Goal: Task Accomplishment & Management: Manage account settings

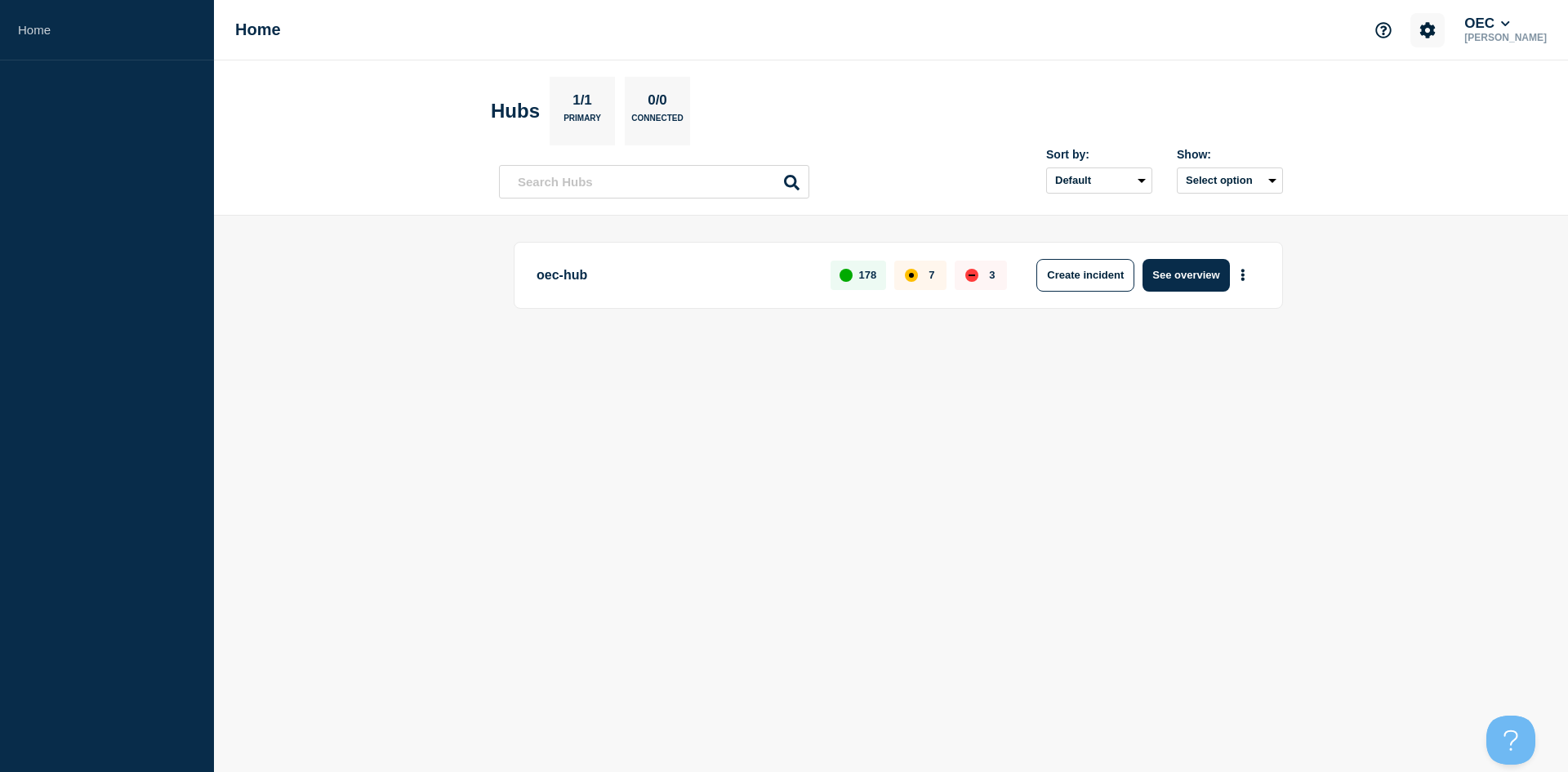
click at [1418, 25] on button "Account settings" at bounding box center [1427, 30] width 34 height 34
click at [29, 33] on link "Home" at bounding box center [107, 30] width 214 height 60
click at [1501, 25] on icon at bounding box center [1505, 24] width 9 height 10
click at [1307, 91] on header "Hubs 1/1 Primary 0/0 Connected Sort by: Default Last added Last updated Most ac…" at bounding box center [891, 138] width 1354 height 155
click at [1176, 277] on button "See overview" at bounding box center [1186, 275] width 87 height 33
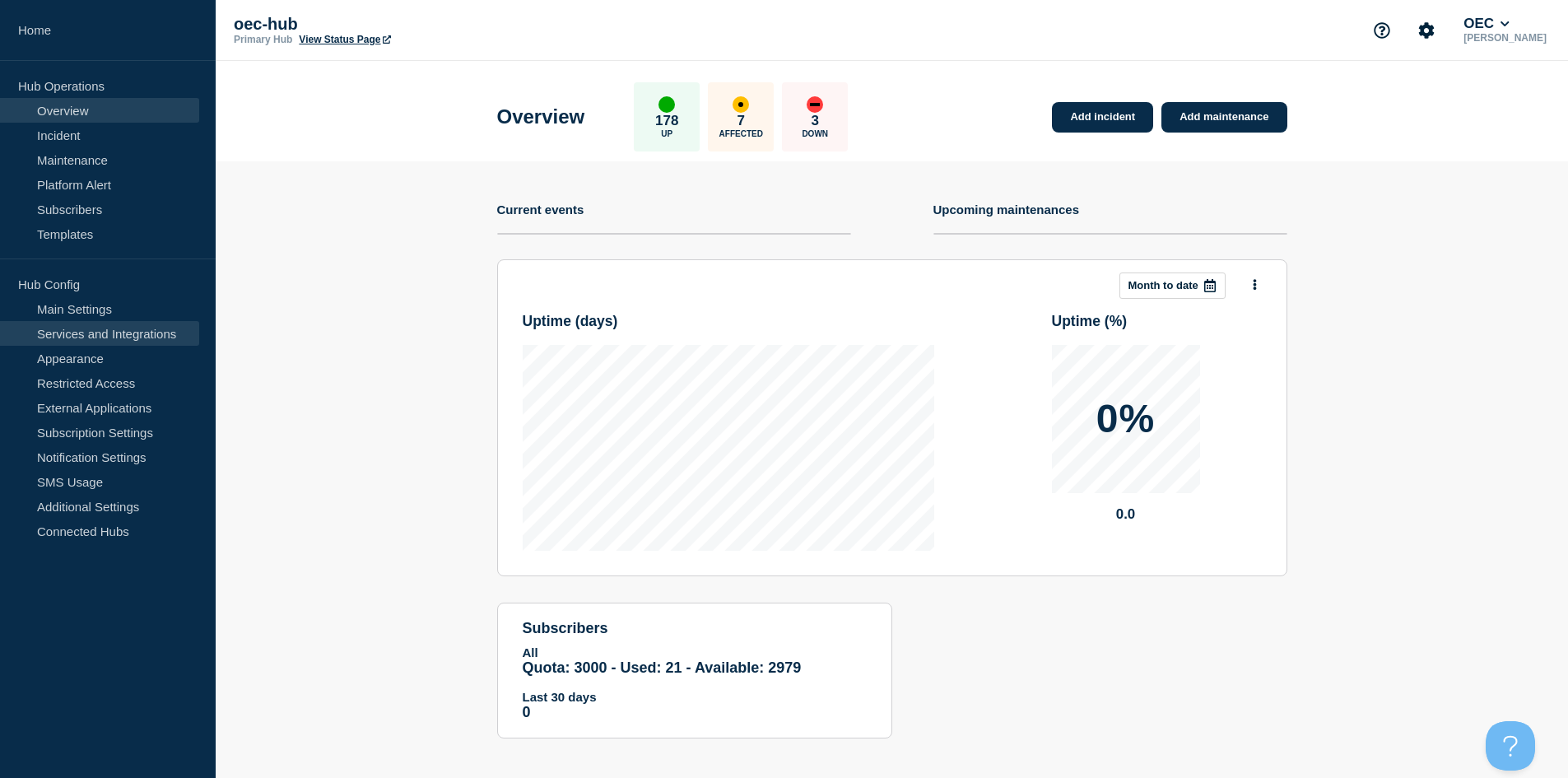
click at [119, 334] on link "Services and Integrations" at bounding box center [100, 333] width 199 height 25
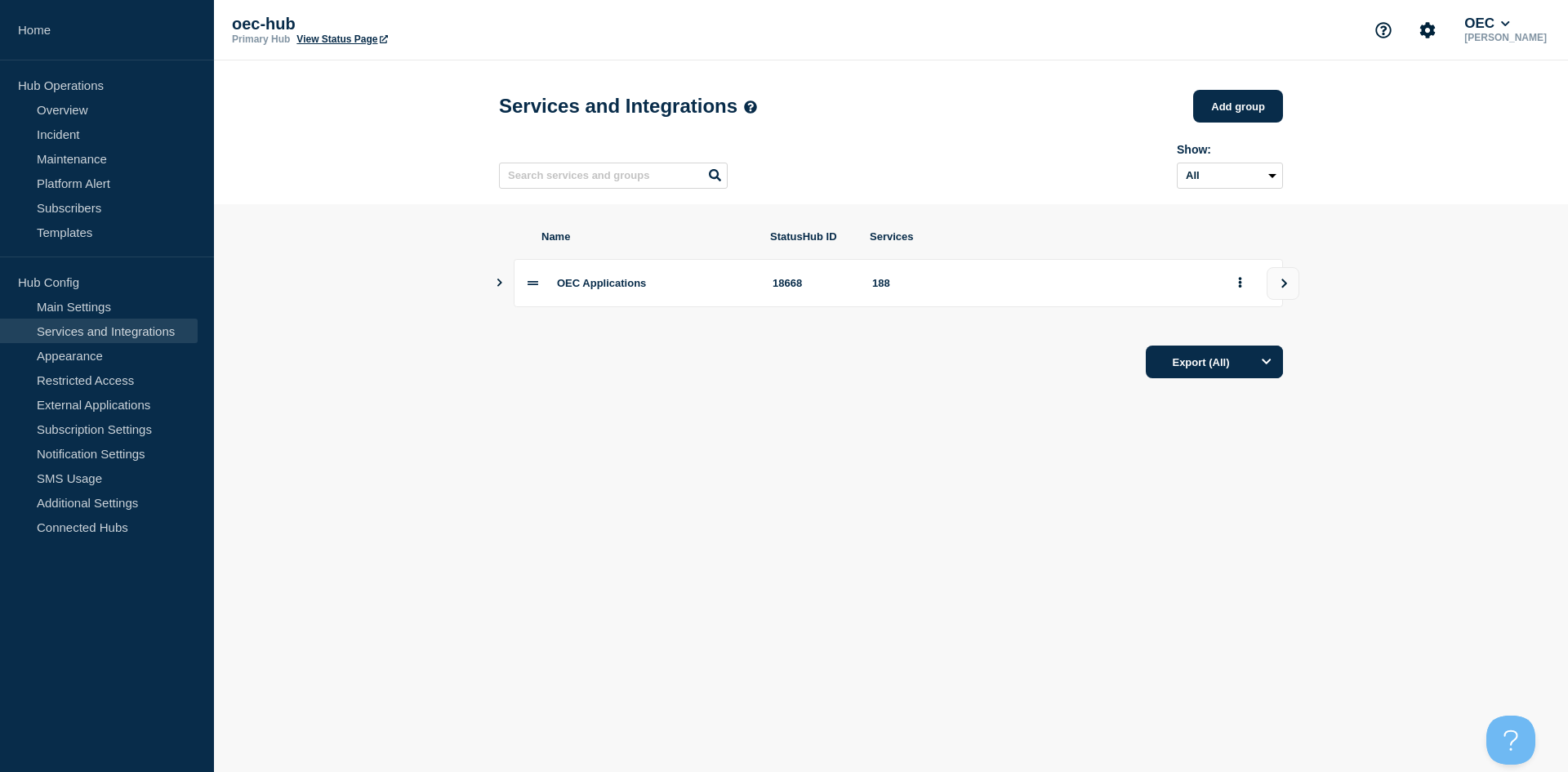
click at [498, 287] on icon "Show services" at bounding box center [500, 283] width 5 height 8
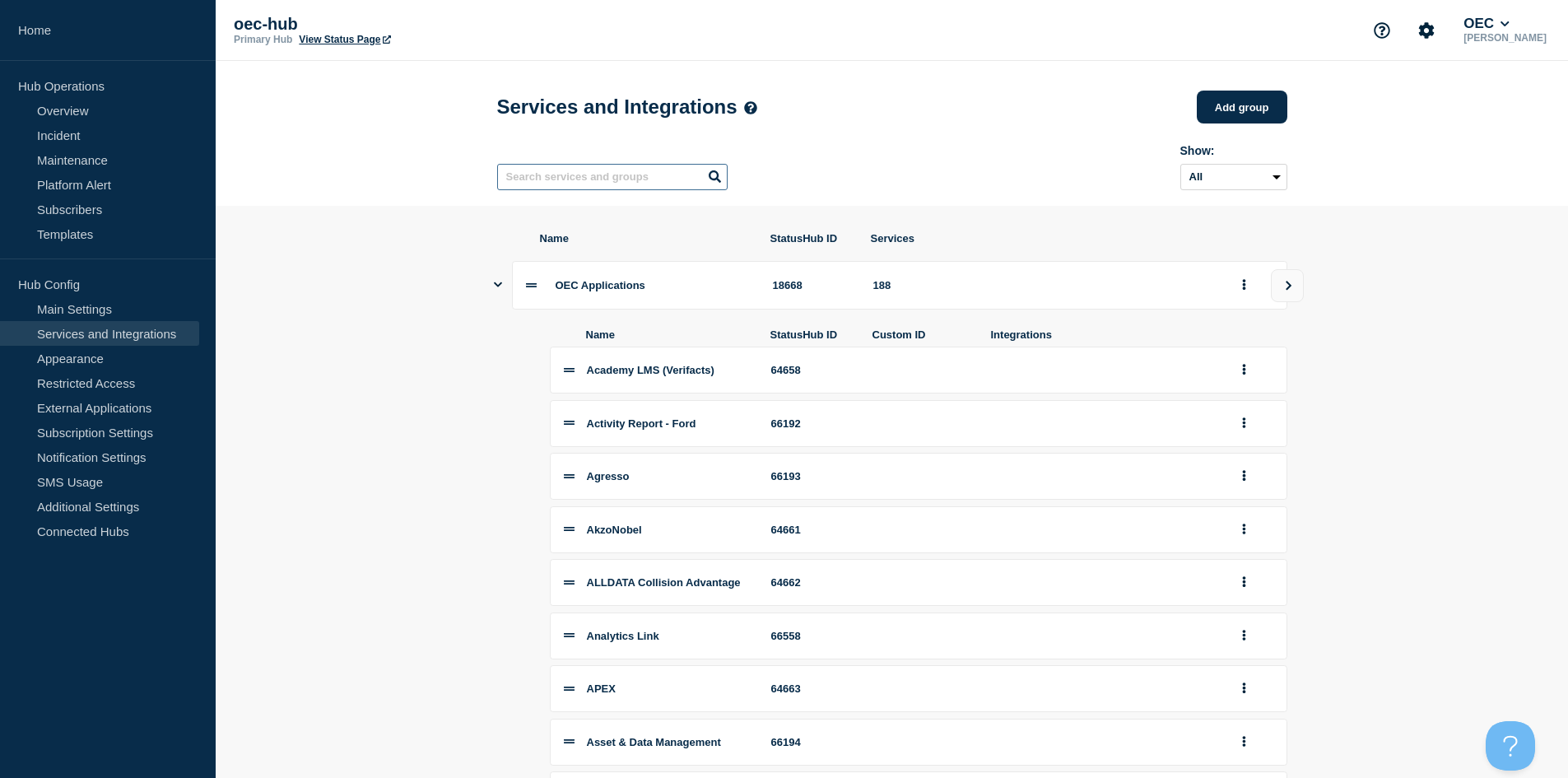
click at [511, 169] on input "text" at bounding box center [613, 177] width 231 height 26
type input "locator"
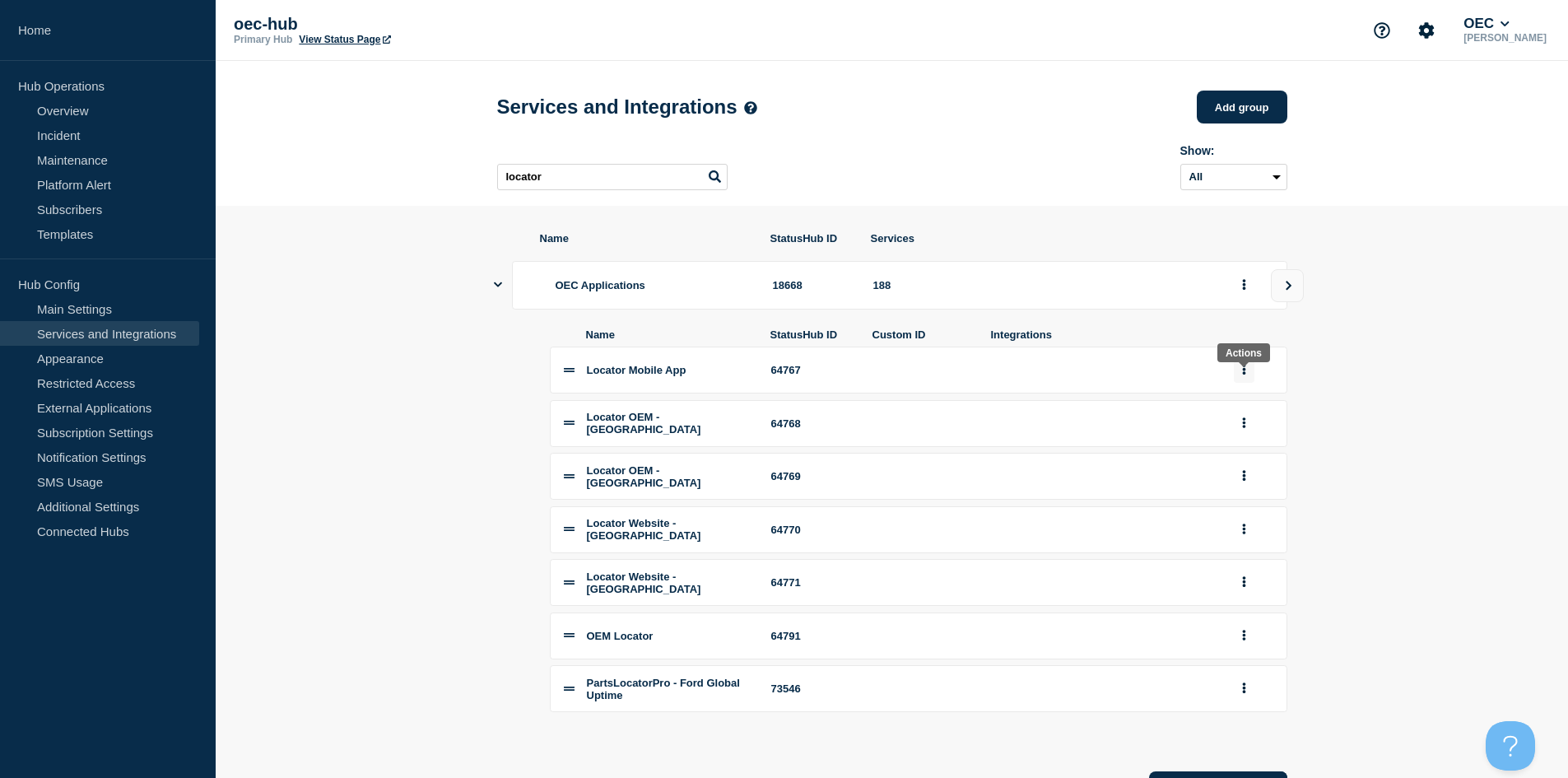
click at [1246, 379] on button "group actions" at bounding box center [1244, 370] width 21 height 26
click at [1250, 412] on button "Edit" at bounding box center [1253, 399] width 82 height 26
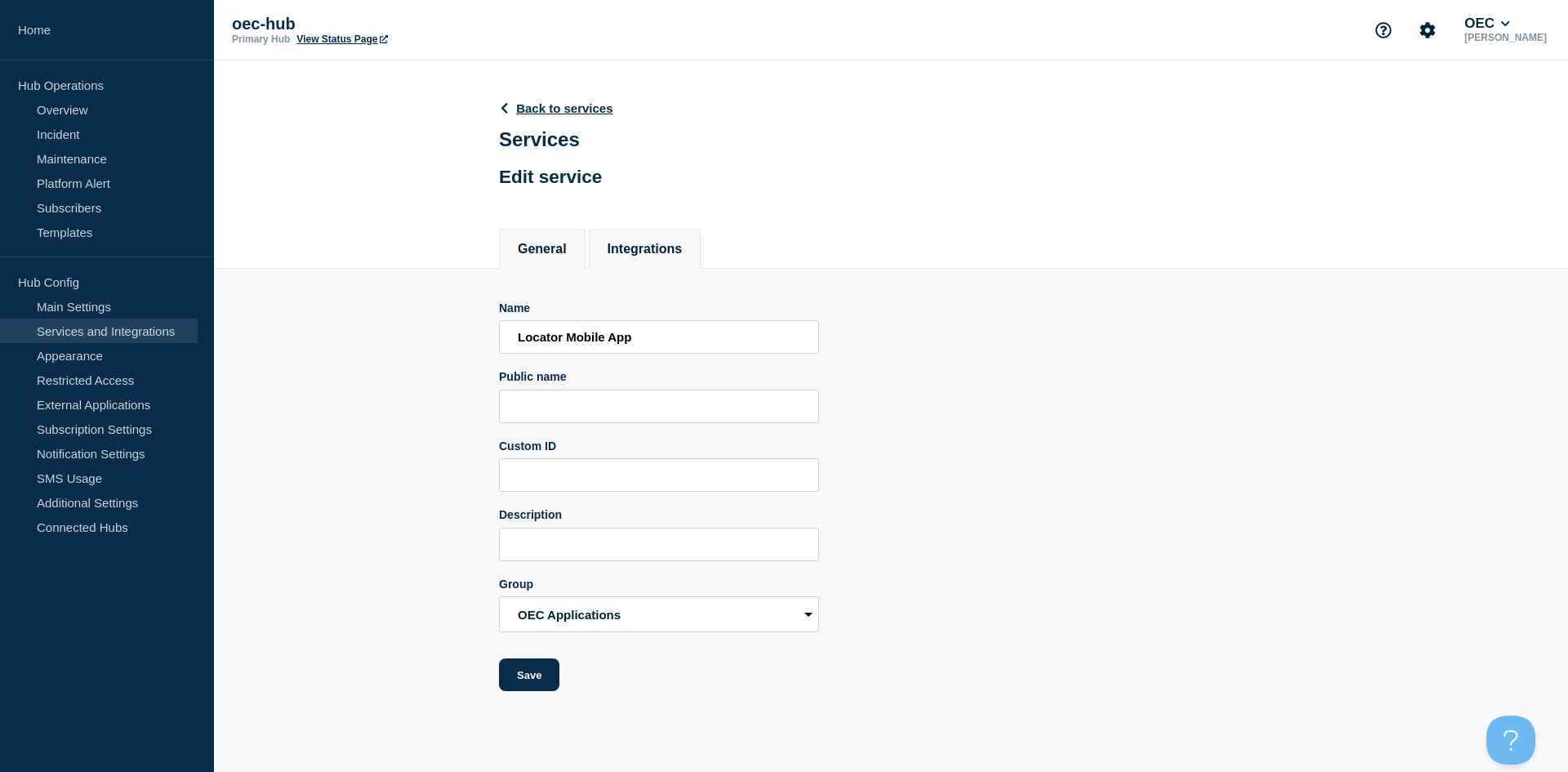
click at [646, 252] on button "Integrations" at bounding box center [646, 249] width 75 height 15
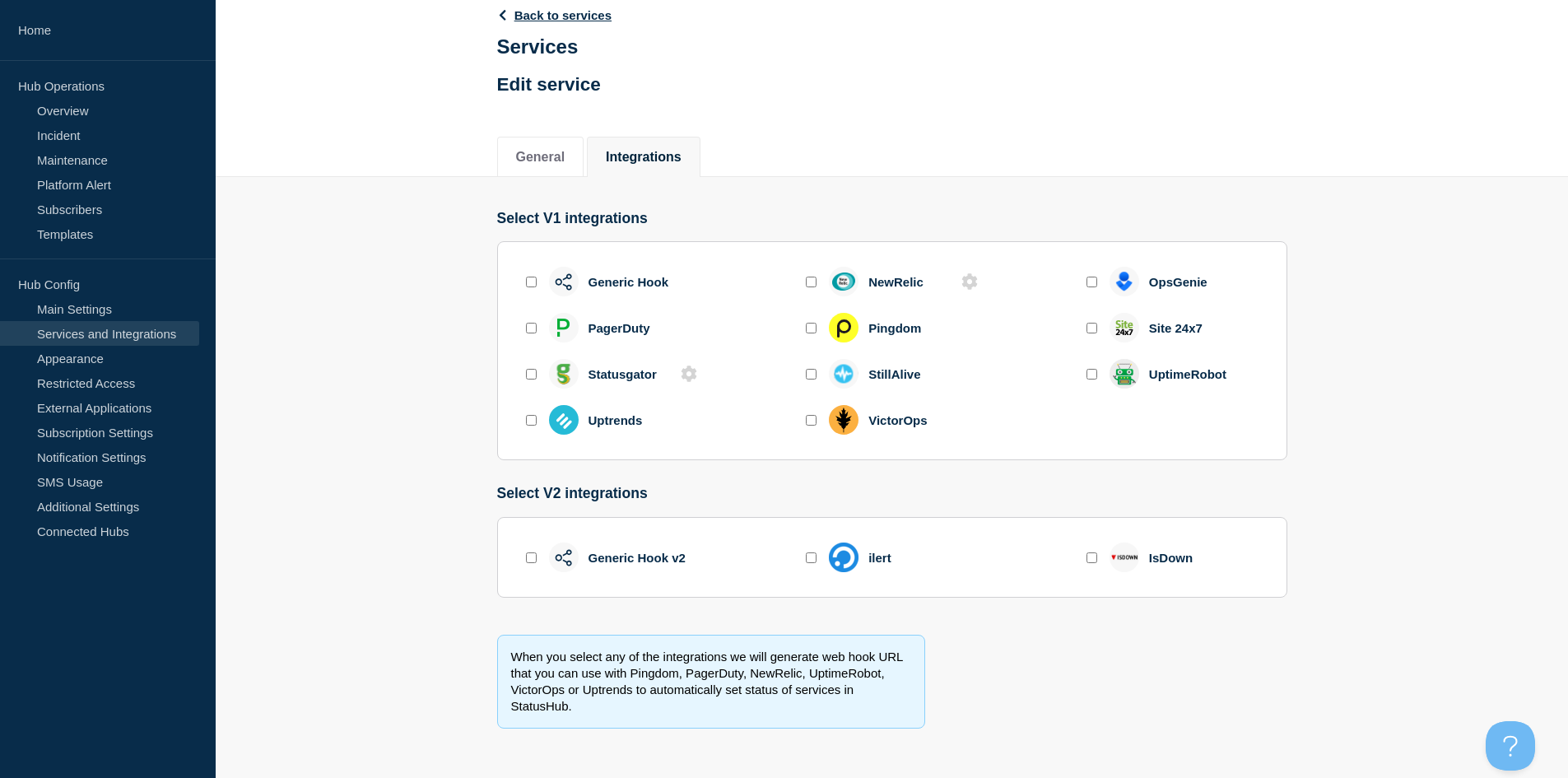
scroll to position [98, 0]
click at [529, 144] on li "General" at bounding box center [541, 156] width 87 height 40
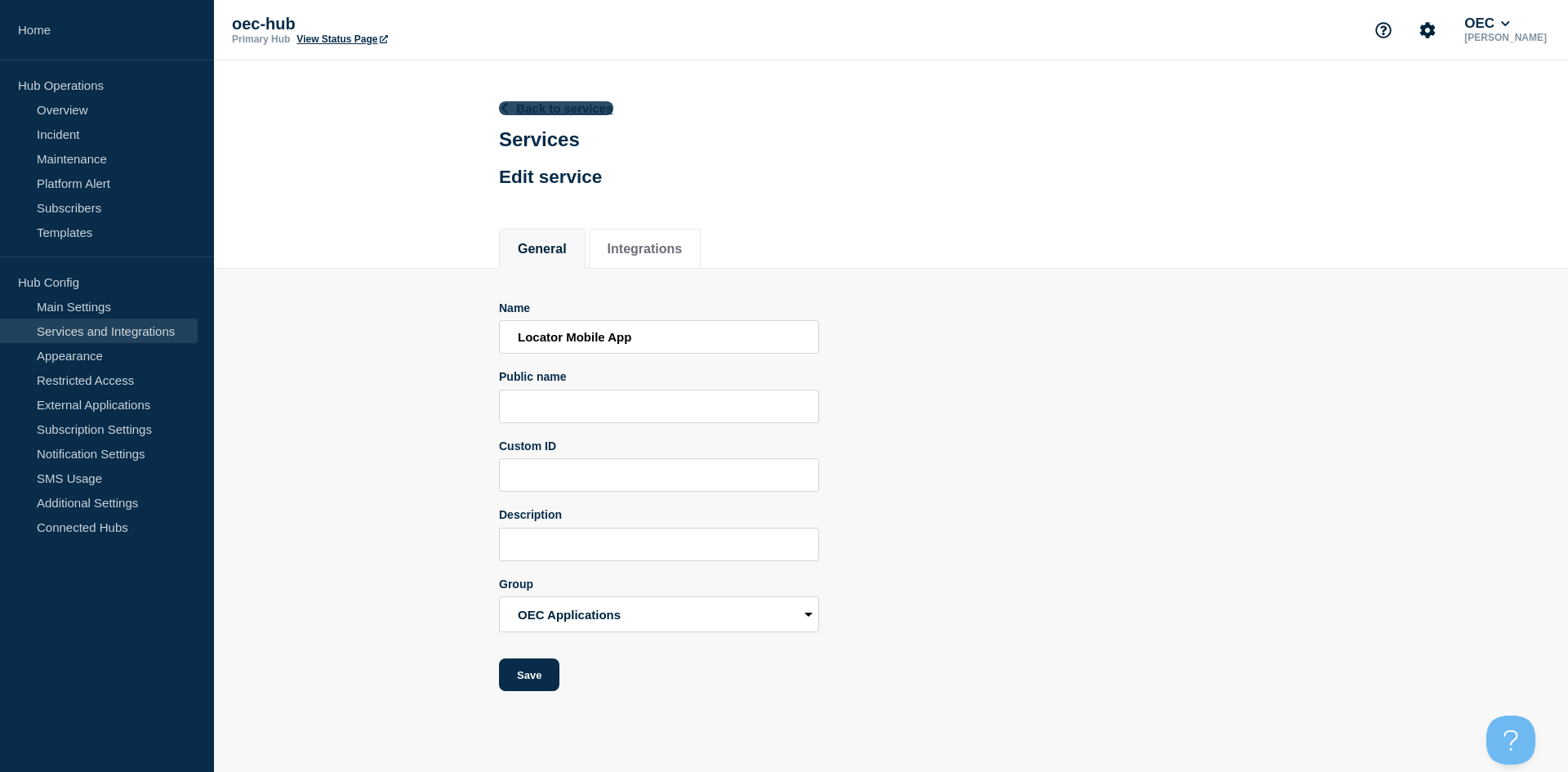
click at [554, 110] on link "Back to services" at bounding box center [556, 108] width 114 height 14
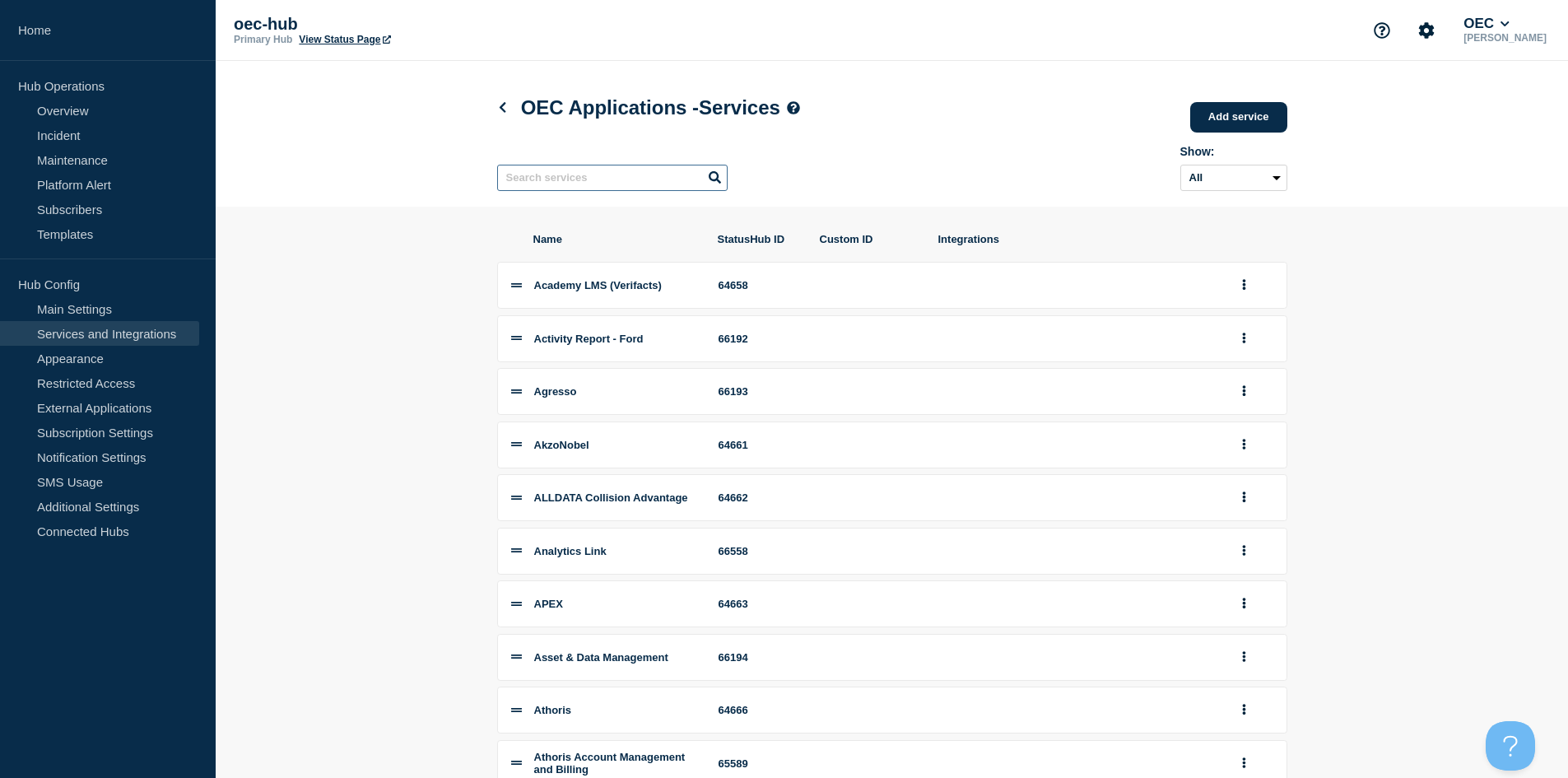
click at [533, 179] on input "text" at bounding box center [613, 178] width 231 height 26
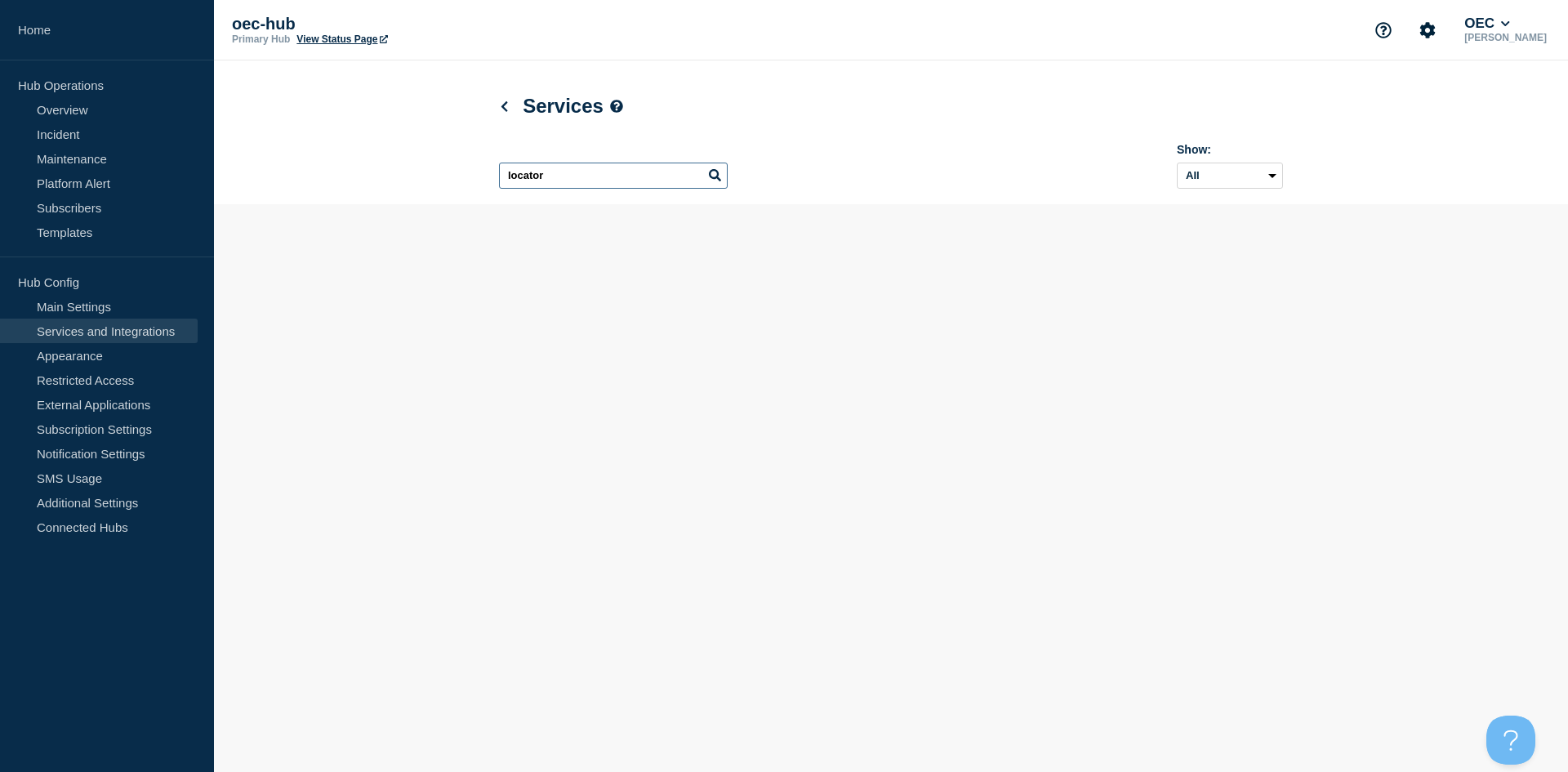
type input "locator"
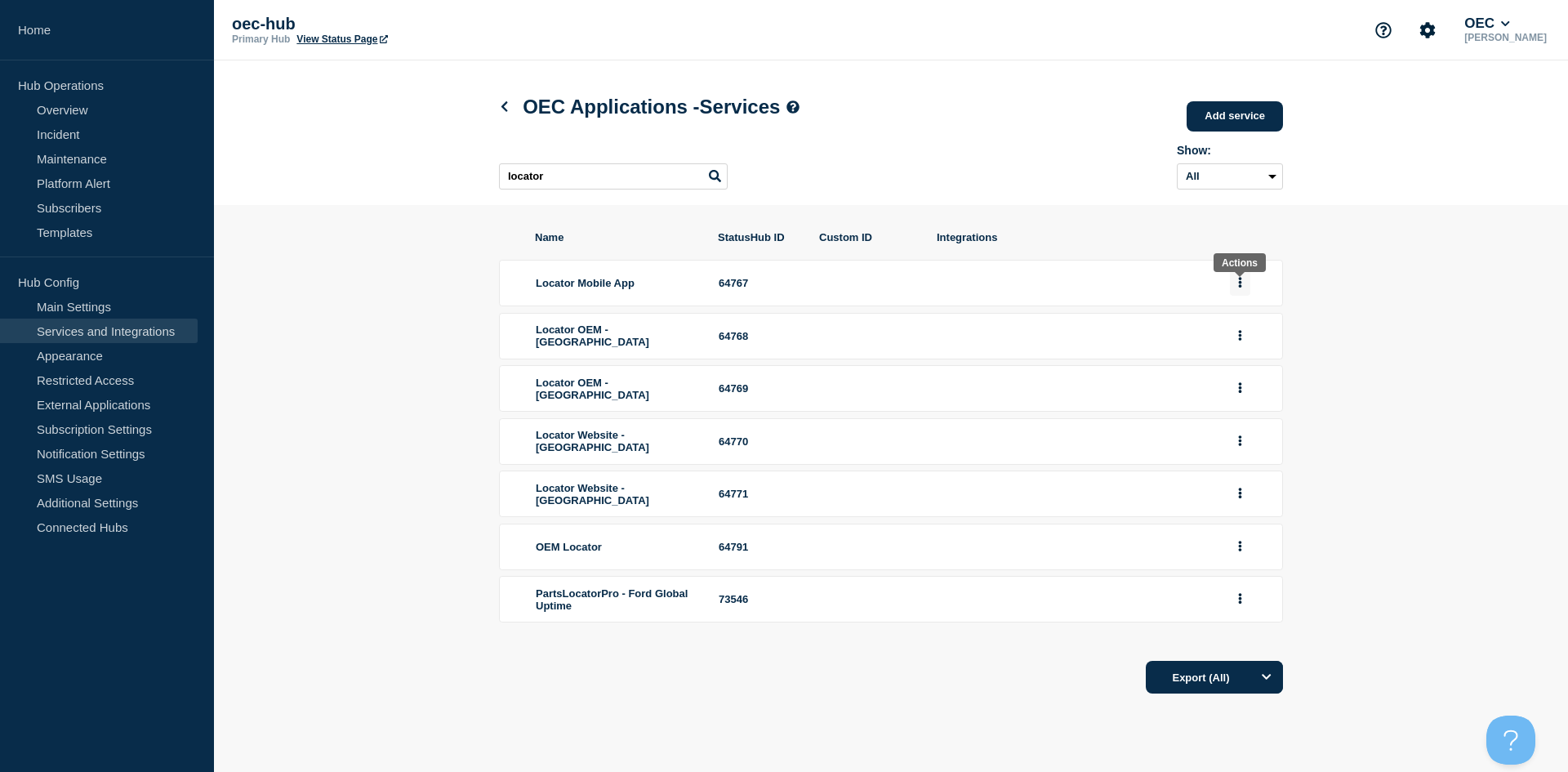
click at [1247, 289] on button "group actions" at bounding box center [1240, 283] width 20 height 25
click at [1260, 350] on button "Delete" at bounding box center [1249, 337] width 82 height 25
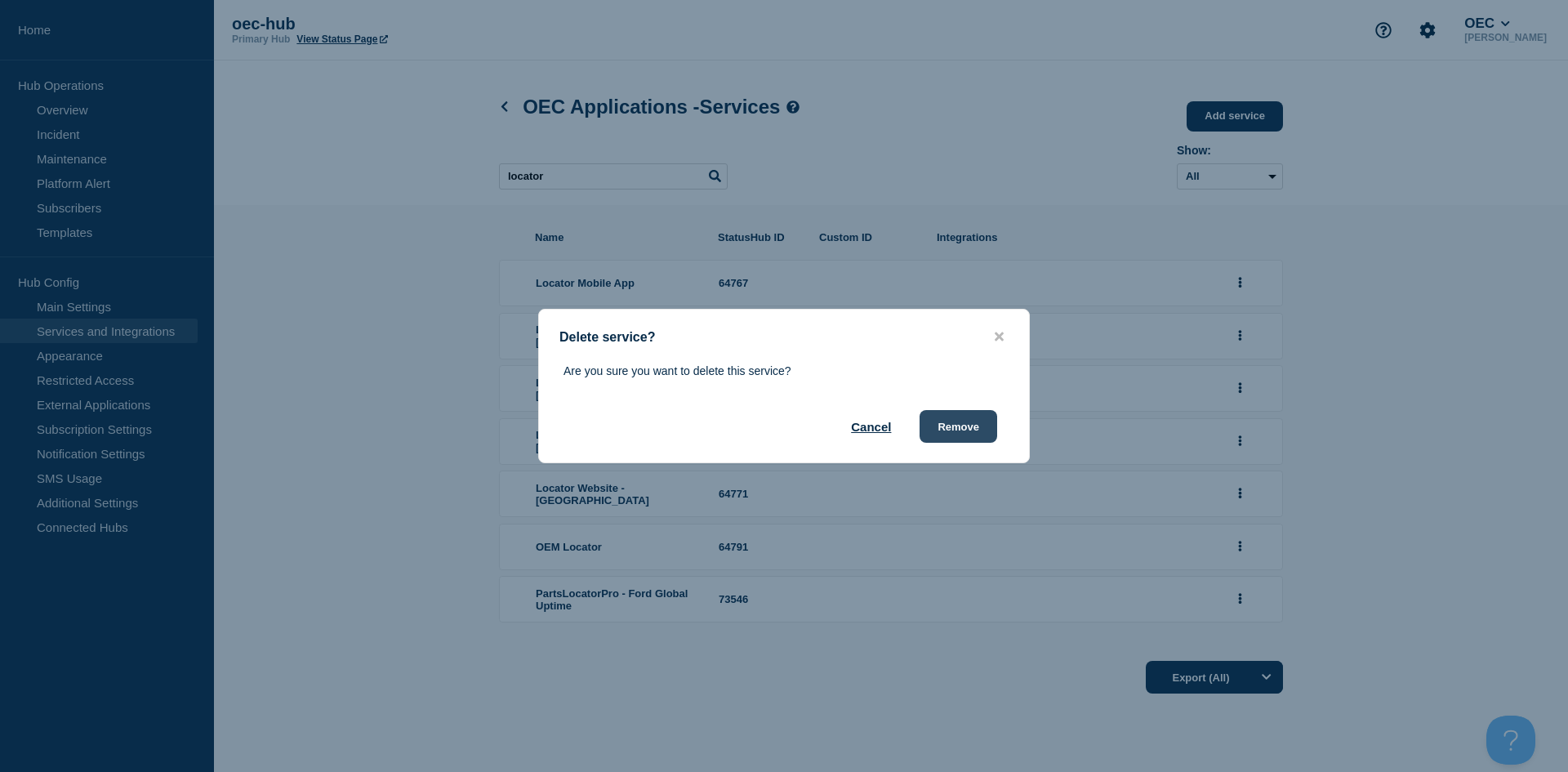
click at [967, 420] on button "Remove" at bounding box center [958, 426] width 78 height 33
